Goal: Transaction & Acquisition: Purchase product/service

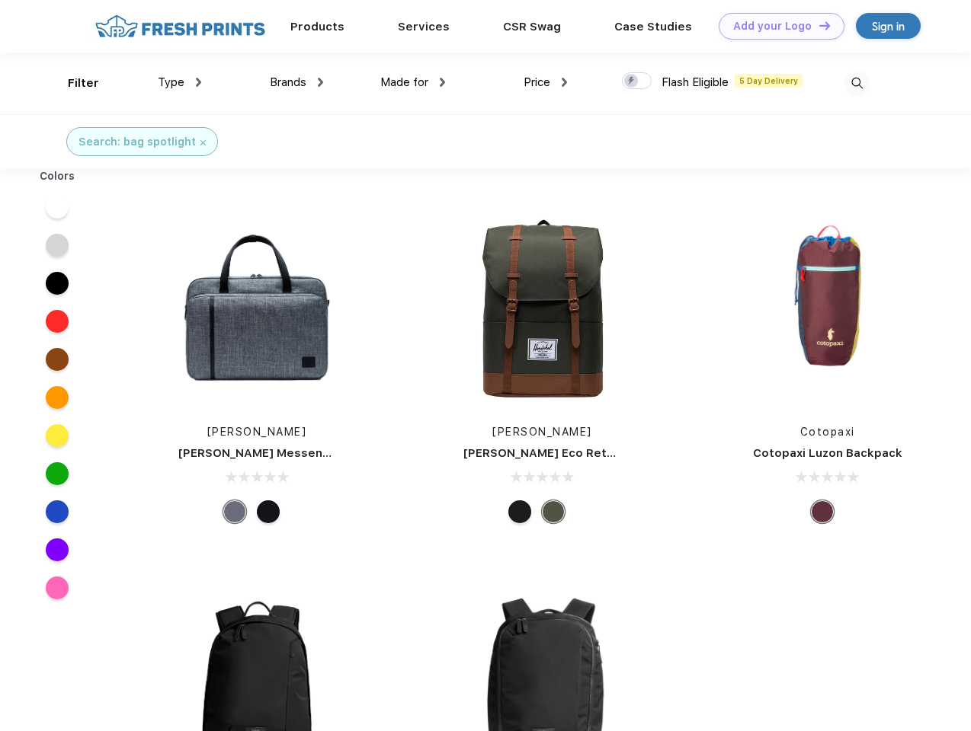
scroll to position [1, 0]
click at [776, 26] on link "Add your Logo Design Tool" at bounding box center [781, 26] width 126 height 27
click at [0, 0] on div "Design Tool" at bounding box center [0, 0] width 0 height 0
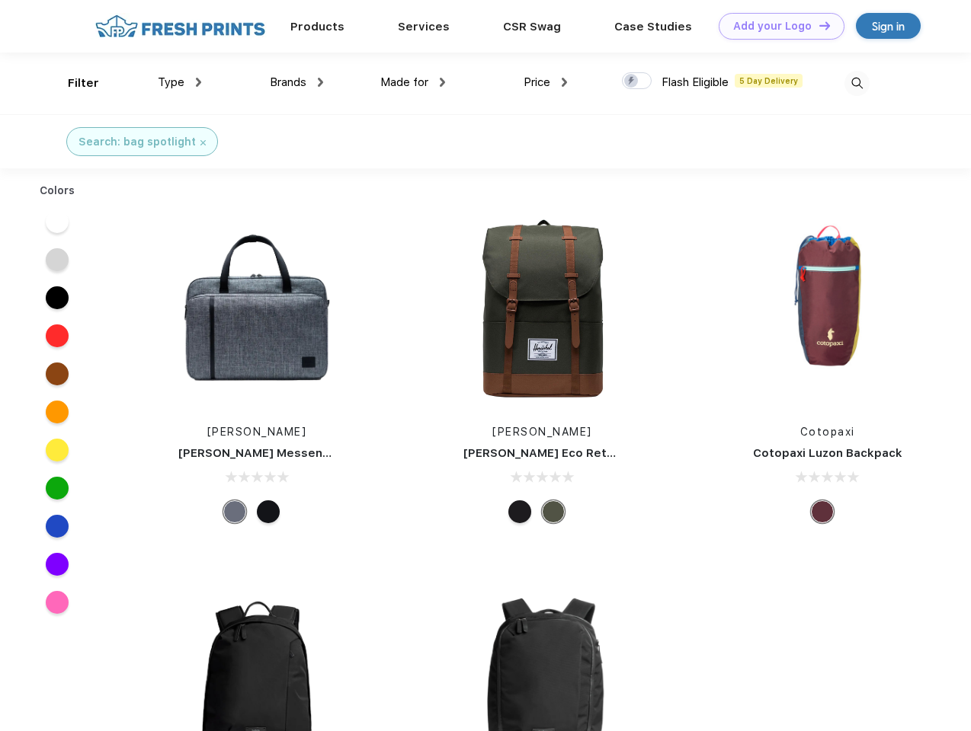
click at [818, 25] on link "Add your Logo Design Tool" at bounding box center [781, 26] width 126 height 27
click at [73, 83] on div "Filter" at bounding box center [83, 84] width 31 height 18
click at [180, 82] on span "Type" at bounding box center [171, 82] width 27 height 14
click at [296, 82] on span "Brands" at bounding box center [288, 82] width 37 height 14
click at [413, 82] on span "Made for" at bounding box center [404, 82] width 48 height 14
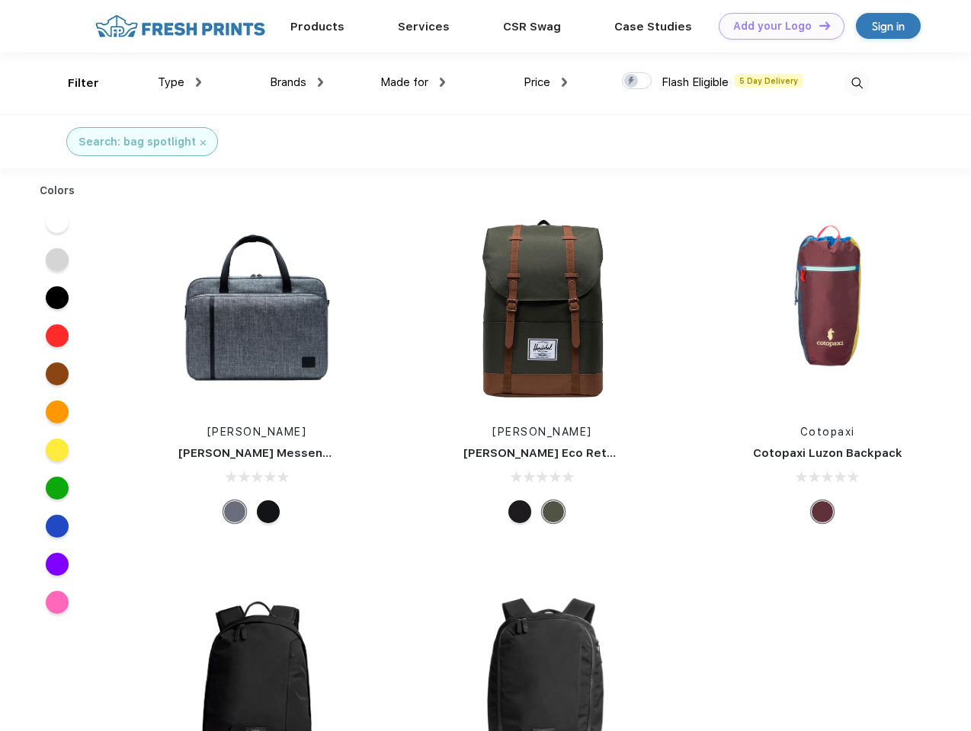
click at [546, 82] on span "Price" at bounding box center [536, 82] width 27 height 14
click at [637, 82] on div at bounding box center [637, 80] width 30 height 17
click at [632, 82] on input "checkbox" at bounding box center [627, 77] width 10 height 10
click at [856, 83] on img at bounding box center [856, 83] width 25 height 25
